Goal: Find specific page/section: Find specific page/section

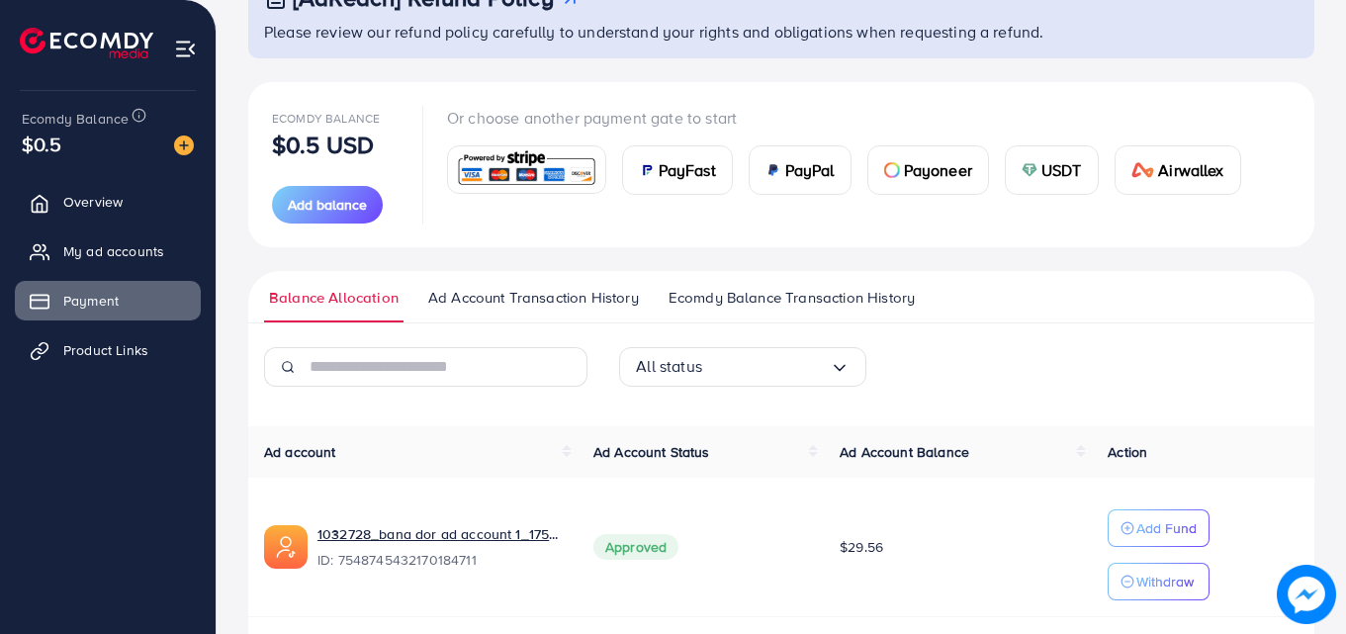
scroll to position [221, 0]
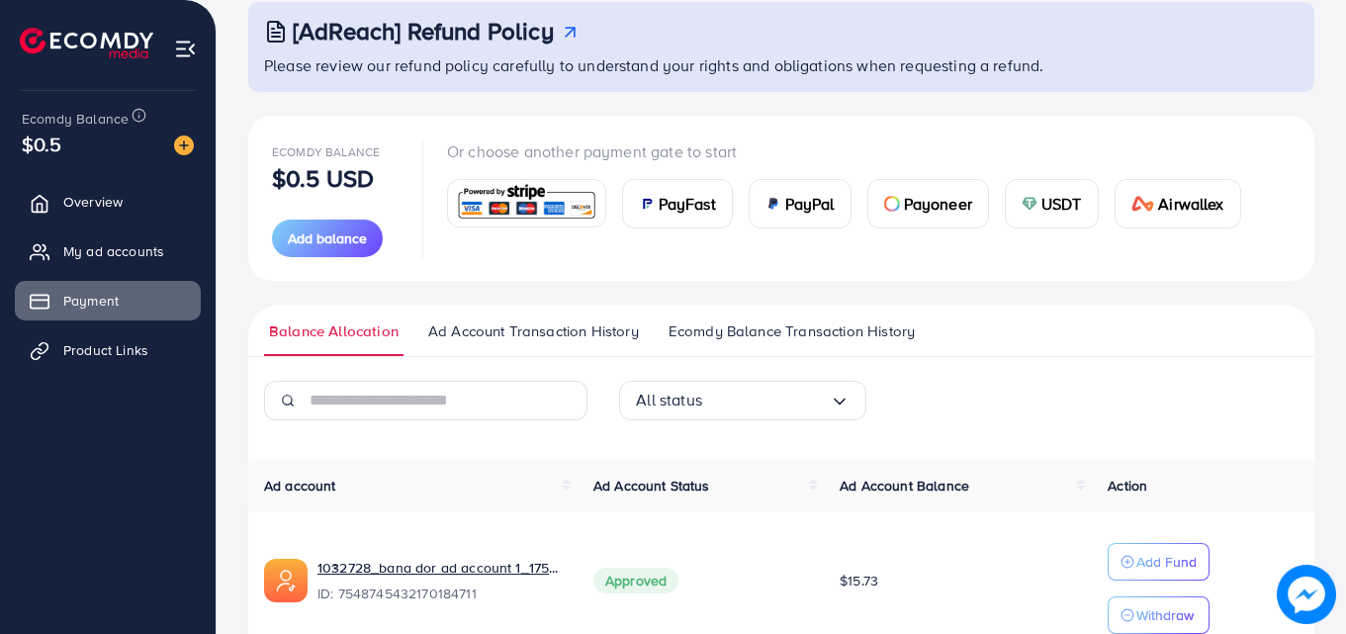
scroll to position [221, 0]
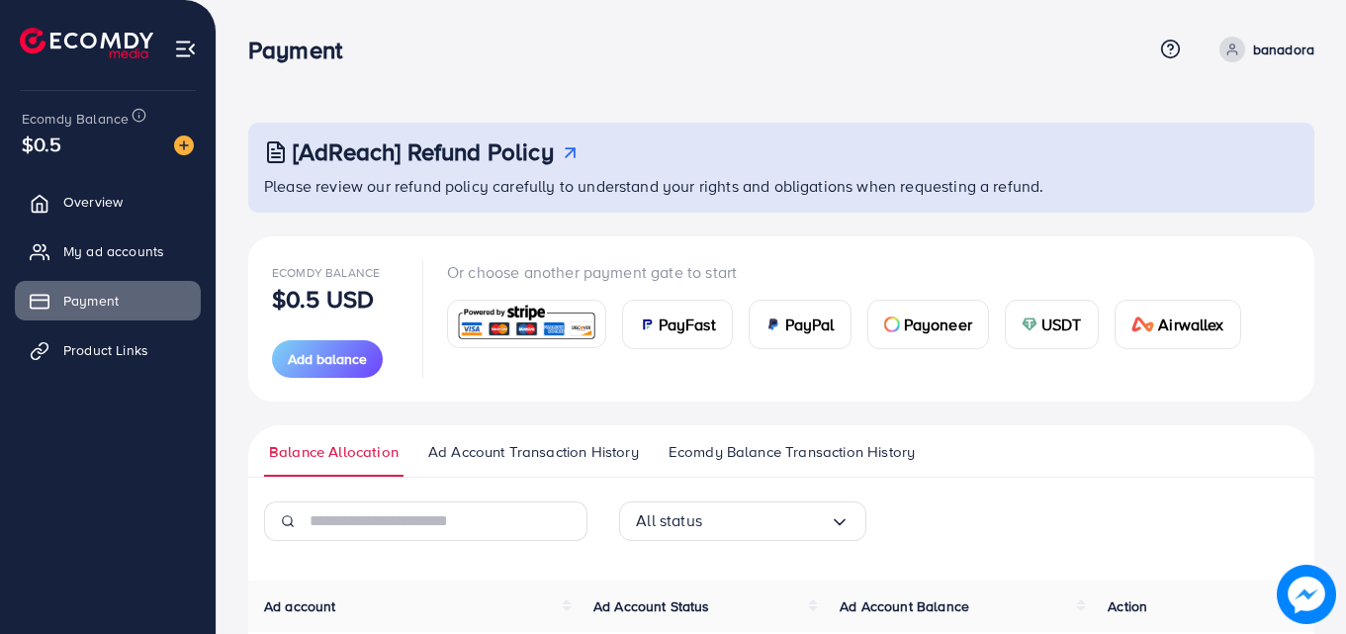
scroll to position [221, 0]
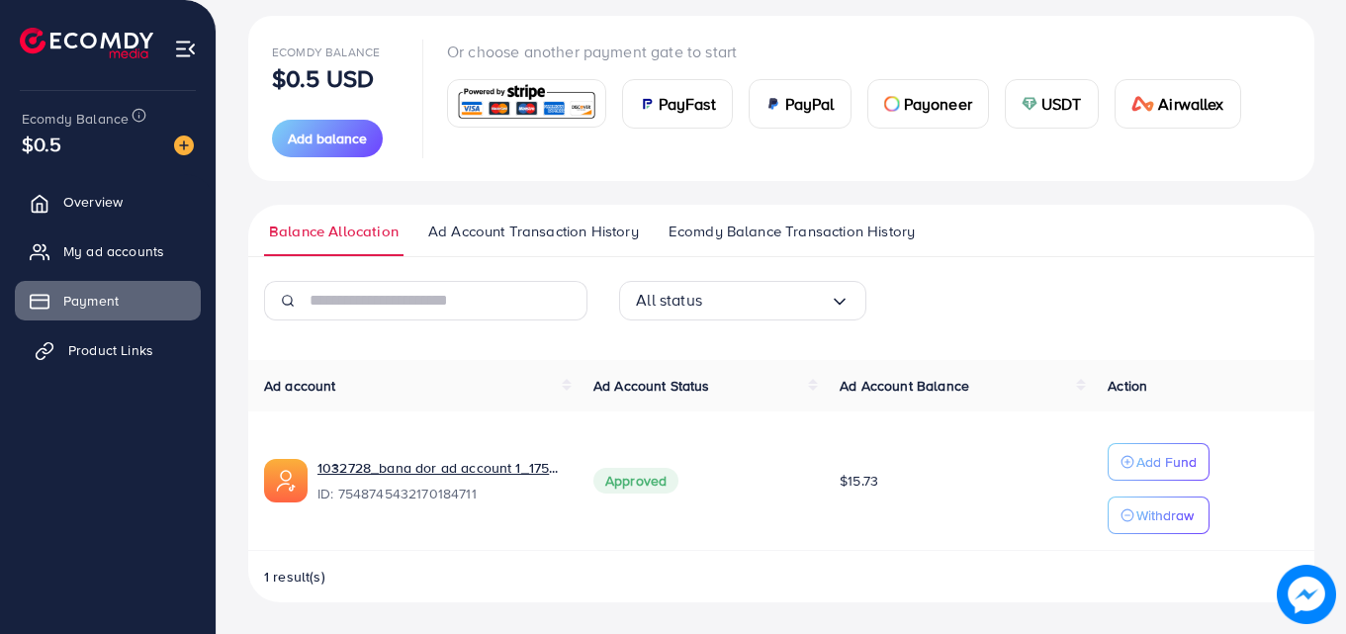
click at [119, 343] on span "Product Links" at bounding box center [110, 350] width 85 height 20
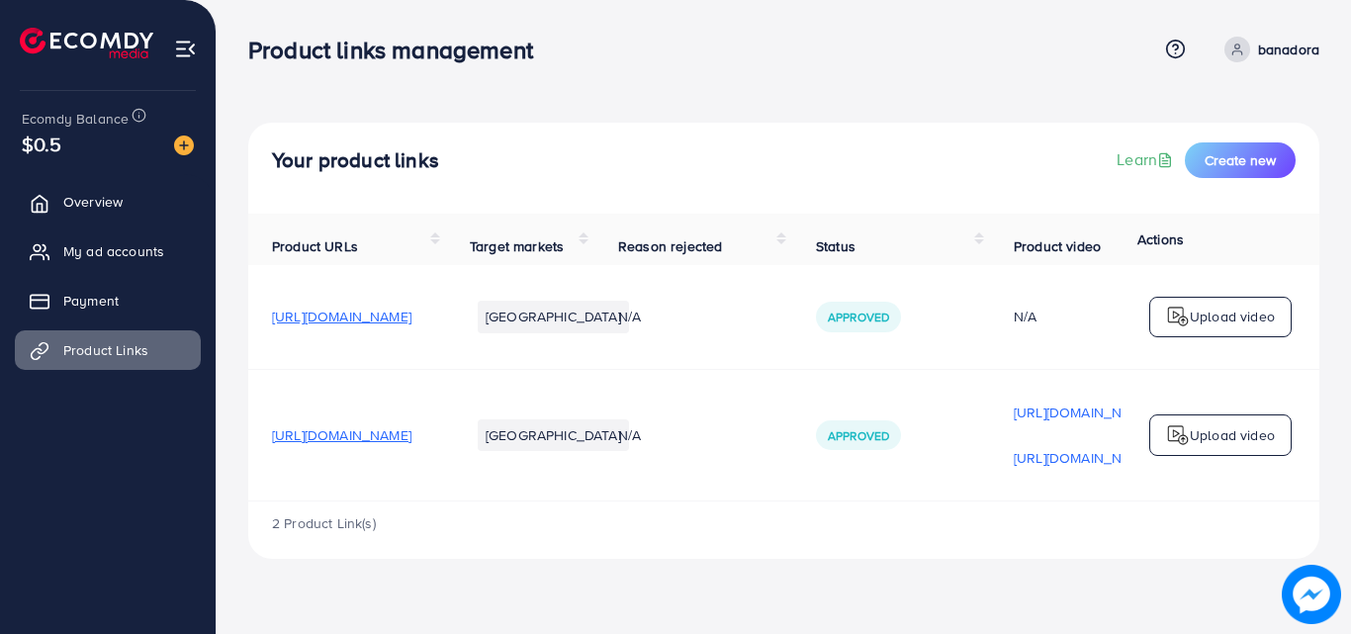
click at [412, 439] on span "[URL][DOMAIN_NAME]" at bounding box center [341, 435] width 139 height 20
click at [412, 326] on span "[URL][DOMAIN_NAME]" at bounding box center [341, 317] width 139 height 20
